Goal: Navigation & Orientation: Find specific page/section

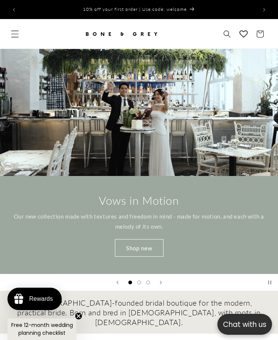
click at [14, 34] on icon "Menu" at bounding box center [15, 34] width 8 height 8
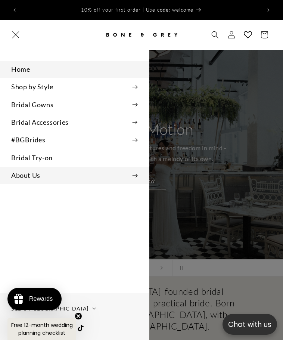
click at [60, 176] on summary "About Us" at bounding box center [74, 175] width 149 height 17
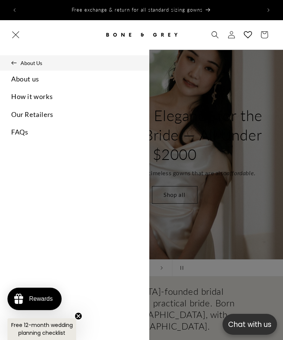
scroll to position [0, 283]
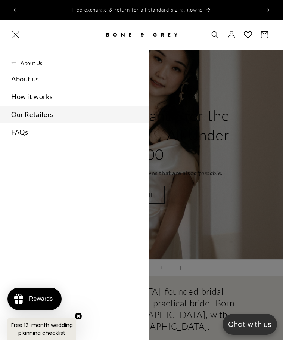
click at [33, 112] on link "Our Retailers" at bounding box center [74, 114] width 149 height 17
